Goal: Transaction & Acquisition: Book appointment/travel/reservation

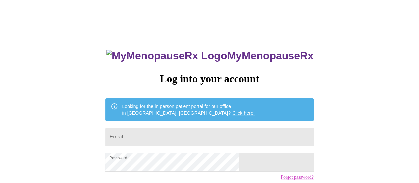
click at [170, 138] on input "Email" at bounding box center [209, 136] width 208 height 19
type input "[EMAIL_ADDRESS][DOMAIN_NAME]"
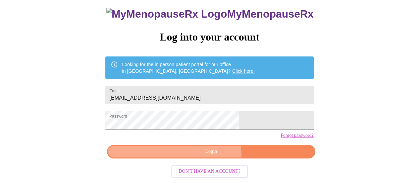
click at [192, 158] on button "Login" at bounding box center [211, 151] width 208 height 14
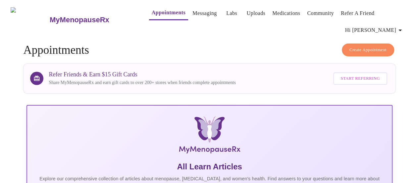
click at [381, 46] on span "Create Appointment" at bounding box center [368, 50] width 37 height 8
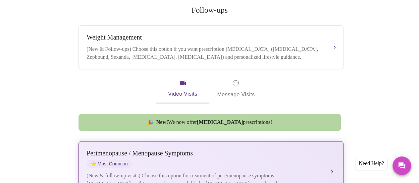
scroll to position [138, 0]
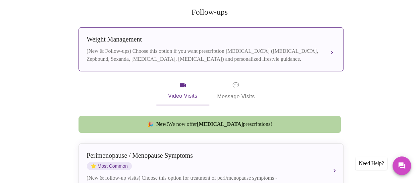
click at [235, 52] on button "[MEDICAL_DATA] (New & Follow-ups) Choose this option if you want prescription […" at bounding box center [211, 49] width 265 height 44
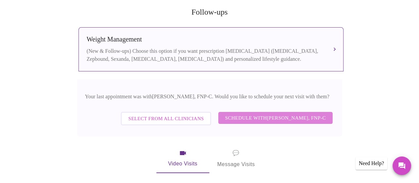
click at [266, 113] on span "Schedule with [PERSON_NAME], FNP-C" at bounding box center [275, 117] width 101 height 9
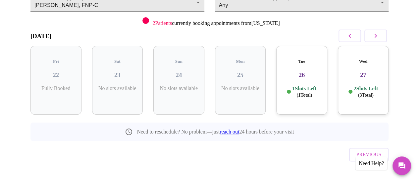
click at [380, 36] on icon "button" at bounding box center [376, 36] width 8 height 8
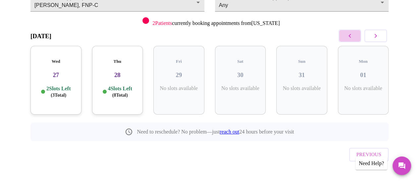
click at [358, 36] on button "button" at bounding box center [350, 35] width 23 height 13
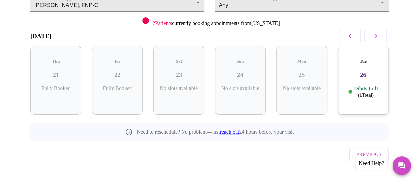
click at [364, 72] on h3 "26" at bounding box center [363, 74] width 40 height 7
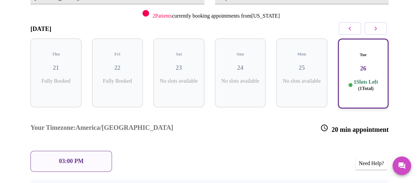
scroll to position [89, 0]
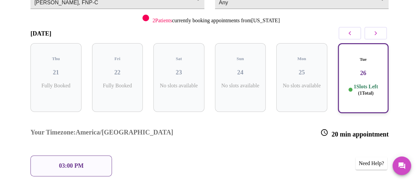
click at [380, 33] on icon "button" at bounding box center [376, 33] width 8 height 8
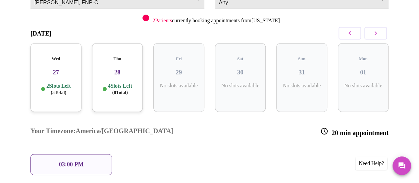
click at [129, 83] on p "4 Slots Left ( 8 Total)" at bounding box center [120, 89] width 24 height 13
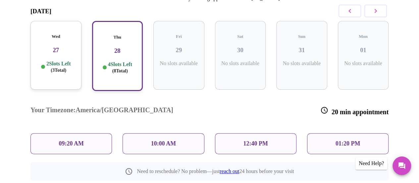
scroll to position [110, 0]
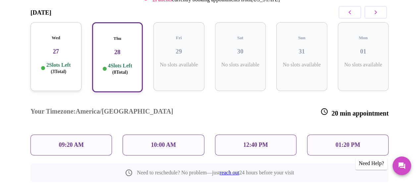
click at [380, 16] on icon "button" at bounding box center [376, 12] width 8 height 8
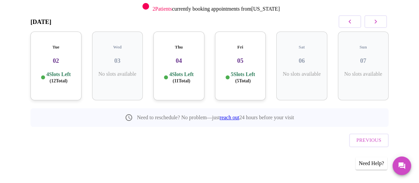
scroll to position [87, 0]
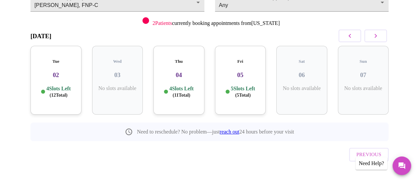
click at [55, 76] on div "Tue 02 4 Slots Left ( 12 Total)" at bounding box center [55, 80] width 51 height 69
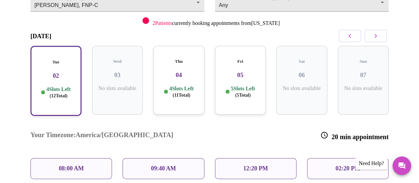
click at [180, 92] on span "( 11 Total)" at bounding box center [182, 94] width 18 height 5
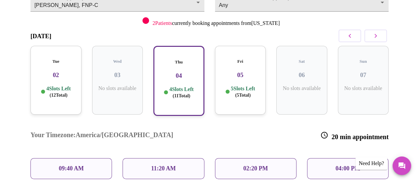
click at [232, 85] on p "5 Slots Left ( 5 Total)" at bounding box center [243, 91] width 24 height 13
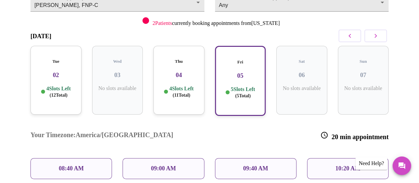
click at [66, 165] on p "08:40 AM" at bounding box center [71, 168] width 25 height 7
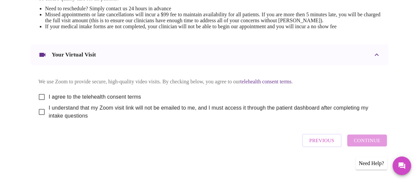
scroll to position [309, 0]
click at [40, 94] on input "I agree to the telehealth consent terms" at bounding box center [42, 97] width 14 height 14
checkbox input "true"
click at [41, 113] on input "I understand that my Zoom visit link will not be emailed to me, and I must acce…" at bounding box center [42, 112] width 14 height 14
checkbox input "true"
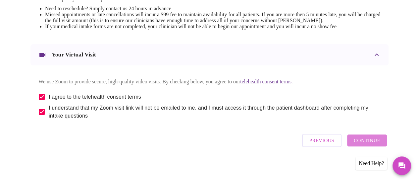
click at [372, 142] on span "Continue" at bounding box center [367, 140] width 27 height 9
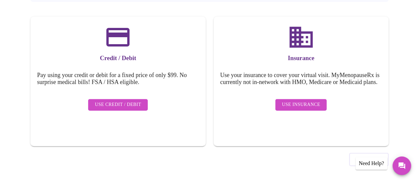
click at [311, 107] on span "Use Insurance" at bounding box center [301, 104] width 38 height 8
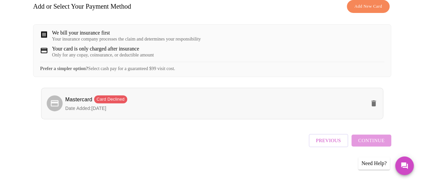
scroll to position [115, 0]
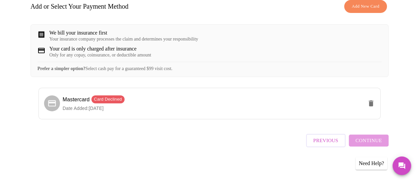
click at [367, 140] on div "Previous Continue" at bounding box center [347, 138] width 83 height 23
click at [372, 105] on icon "delete" at bounding box center [371, 103] width 5 height 6
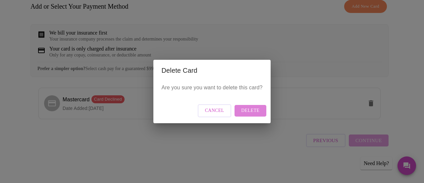
click at [250, 109] on span "Delete" at bounding box center [250, 110] width 18 height 8
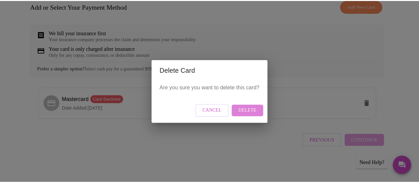
scroll to position [14, 0]
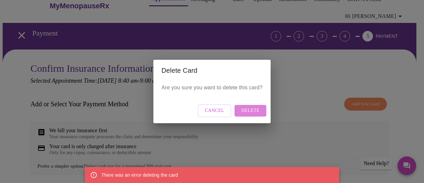
click at [254, 110] on span "Delete" at bounding box center [250, 110] width 18 height 8
click at [251, 109] on span "Delete" at bounding box center [250, 110] width 18 height 8
click at [216, 112] on span "Cancel" at bounding box center [214, 110] width 19 height 8
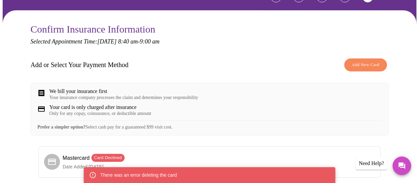
scroll to position [52, 0]
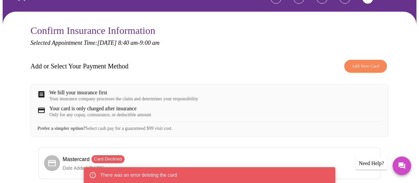
click at [252, 91] on div "We bill your insurance first Your insurance company processes the claim and det…" at bounding box center [209, 95] width 344 height 12
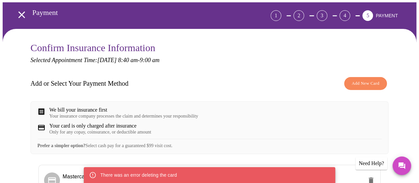
scroll to position [30, 0]
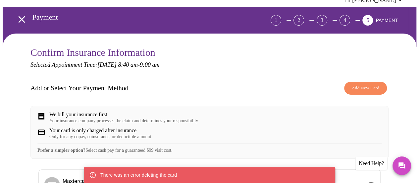
click at [17, 20] on icon "open drawer" at bounding box center [22, 20] width 12 height 12
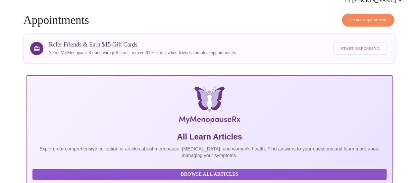
scroll to position [0, 23]
click at [367, 18] on span "Create Appointment" at bounding box center [368, 20] width 37 height 8
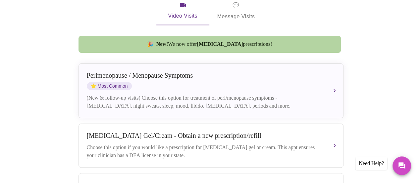
scroll to position [190, 0]
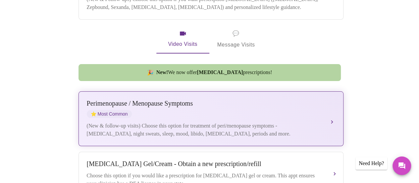
click at [267, 104] on div "[MEDICAL_DATA] / Menopause Symptoms ⭐ Most Common" at bounding box center [204, 108] width 235 height 18
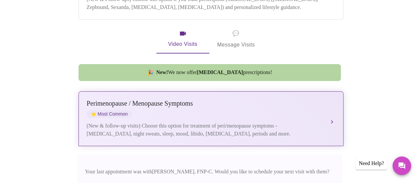
scroll to position [283, 0]
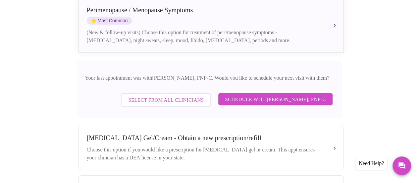
click at [266, 96] on span "Schedule with [PERSON_NAME], FNP-C" at bounding box center [275, 99] width 101 height 9
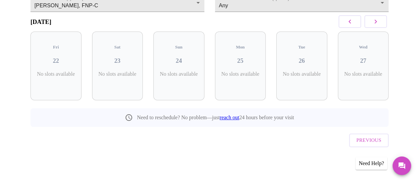
scroll to position [76, 0]
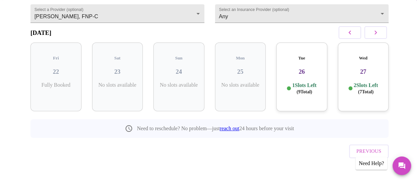
click at [380, 36] on icon "button" at bounding box center [376, 32] width 8 height 8
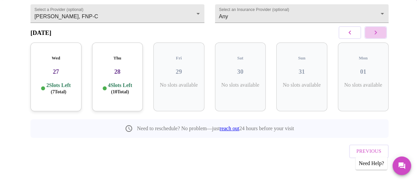
click at [380, 36] on icon "button" at bounding box center [376, 32] width 8 height 8
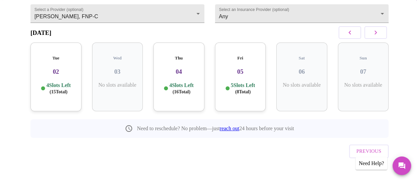
click at [59, 72] on h3 "02" at bounding box center [56, 71] width 40 height 7
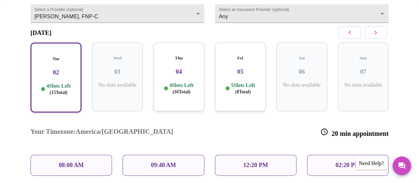
click at [170, 76] on div "Thu 04 4 Slots Left ( 16 Total)" at bounding box center [178, 76] width 51 height 69
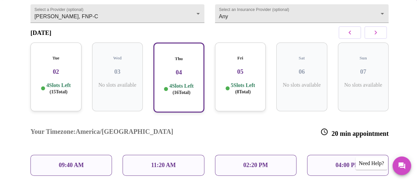
click at [236, 70] on h3 "05" at bounding box center [240, 71] width 40 height 7
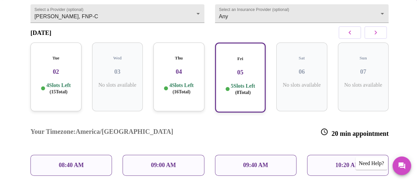
click at [65, 161] on p "08:40 AM" at bounding box center [71, 164] width 25 height 7
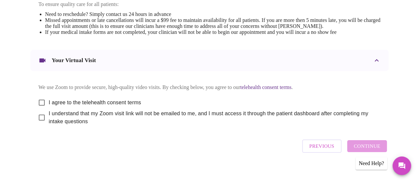
scroll to position [309, 0]
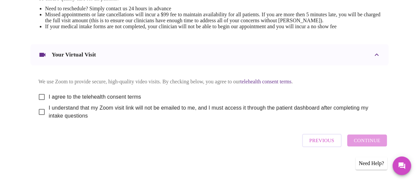
click at [136, 93] on span "I agree to the telehealth consent terms" at bounding box center [95, 97] width 92 height 8
click at [49, 92] on input "I agree to the telehealth consent terms" at bounding box center [42, 97] width 14 height 14
checkbox input "true"
click at [124, 105] on span "I understand that my Zoom visit link will not be emailed to me, and I must acce…" at bounding box center [212, 112] width 327 height 16
click at [49, 105] on input "I understand that my Zoom visit link will not be emailed to me, and I must acce…" at bounding box center [42, 112] width 14 height 14
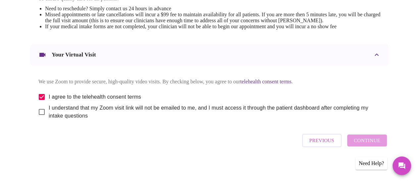
checkbox input "true"
click at [372, 143] on span "Continue" at bounding box center [367, 140] width 27 height 9
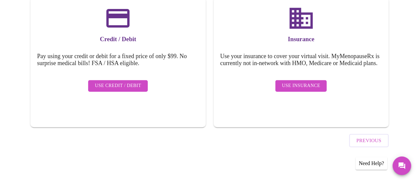
scroll to position [108, 0]
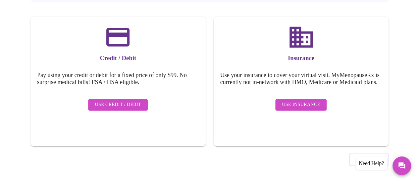
click at [308, 107] on span "Use Insurance" at bounding box center [301, 104] width 38 height 8
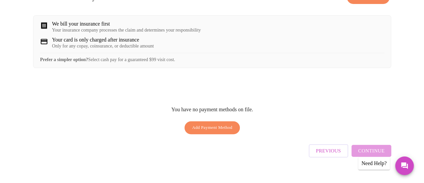
scroll to position [131, 0]
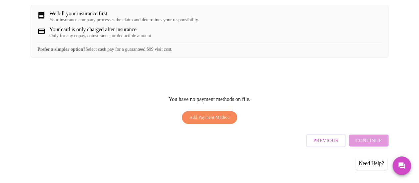
click at [371, 142] on div "Previous Continue" at bounding box center [347, 138] width 83 height 23
click at [216, 121] on span "Add Payment Method" at bounding box center [210, 117] width 40 height 8
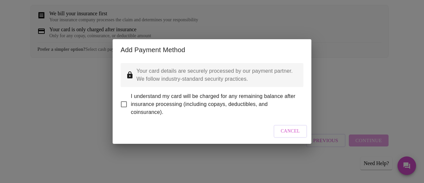
click at [126, 98] on input "I understand my card will be charged for any remaining balance after insurance …" at bounding box center [124, 104] width 14 height 14
checkbox input "true"
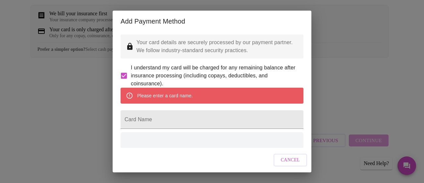
click at [178, 101] on div "Please enter a card name." at bounding box center [165, 95] width 56 height 12
click at [157, 129] on input "Card Name" at bounding box center [212, 119] width 183 height 19
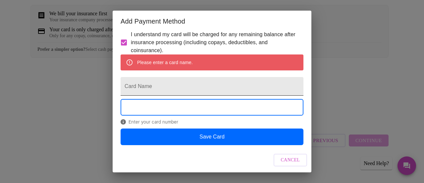
scroll to position [50, 0]
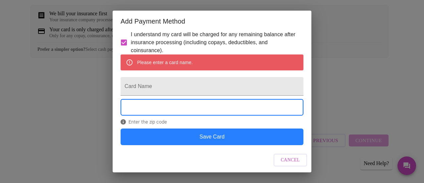
click at [223, 133] on button "Save Card" at bounding box center [212, 136] width 183 height 17
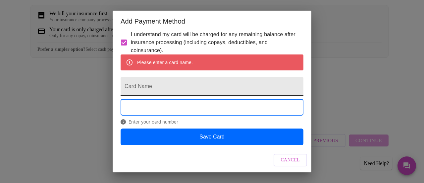
click at [139, 82] on input "Card Name" at bounding box center [212, 86] width 183 height 19
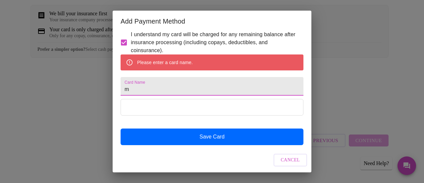
scroll to position [31, 0]
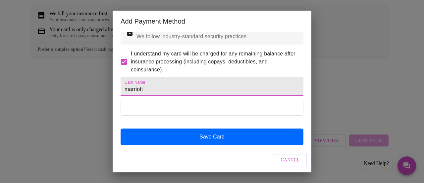
type input "marriott"
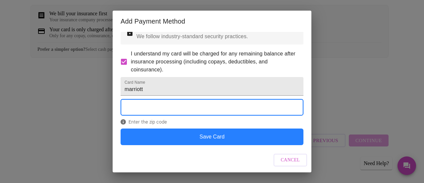
click at [236, 135] on button "Save Card" at bounding box center [212, 136] width 183 height 17
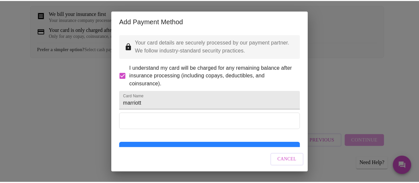
scroll to position [14, 0]
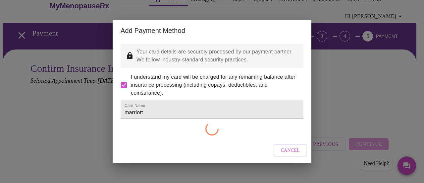
checkbox input "false"
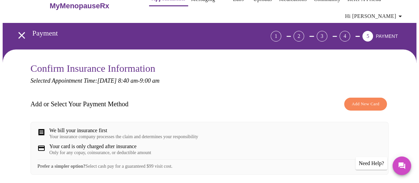
scroll to position [114, 0]
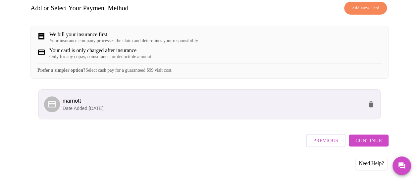
click at [371, 144] on span "Continue" at bounding box center [369, 140] width 27 height 9
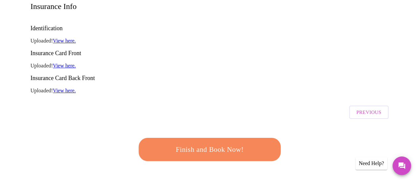
click at [201, 143] on span "Finish and Book Now!" at bounding box center [209, 149] width 123 height 12
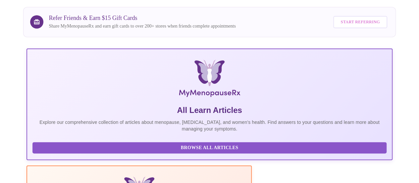
scroll to position [114, 0]
